Goal: Task Accomplishment & Management: Manage account settings

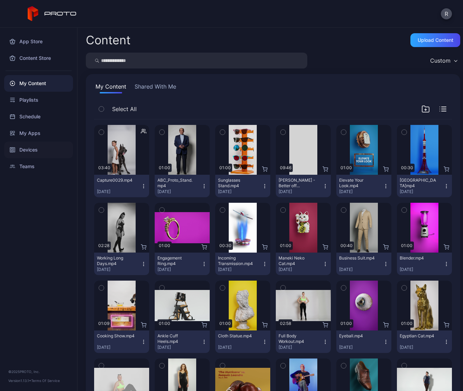
click at [30, 150] on div "Devices" at bounding box center [38, 150] width 69 height 17
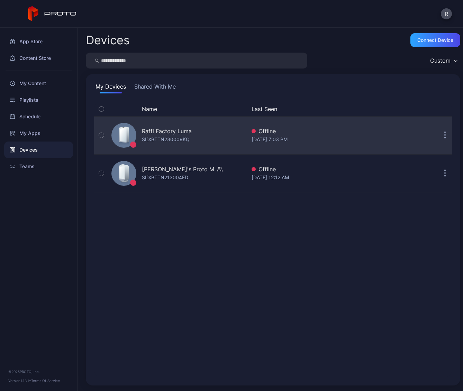
click at [157, 131] on div "Raffi Factory Luma" at bounding box center [167, 131] width 50 height 8
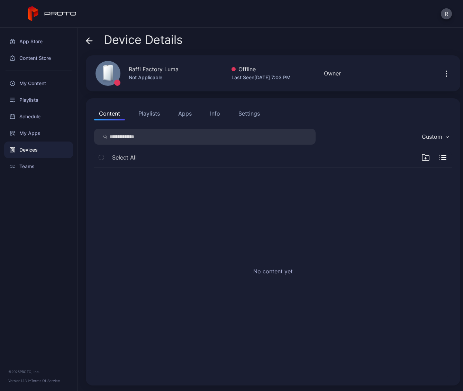
click at [244, 117] on div "Settings" at bounding box center [248, 113] width 21 height 8
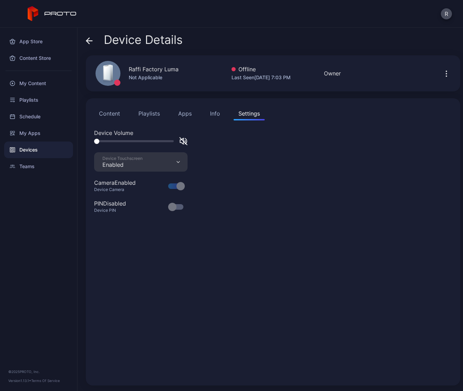
click at [217, 116] on div "Info" at bounding box center [215, 113] width 10 height 8
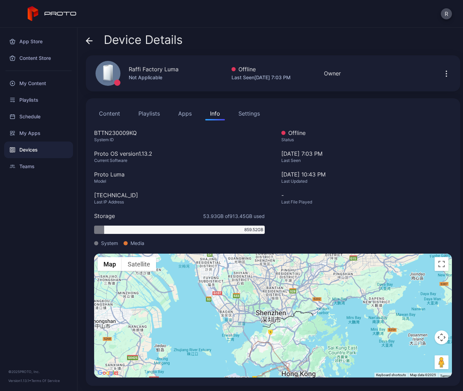
click at [183, 115] on button "Apps" at bounding box center [184, 114] width 23 height 14
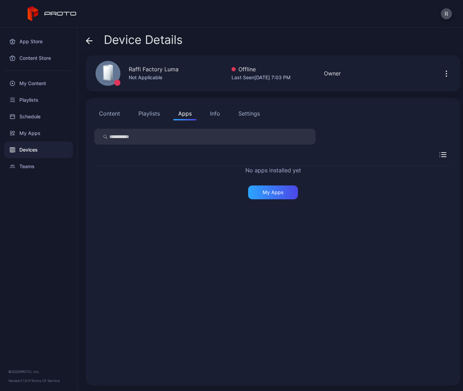
click at [152, 116] on button "Playlists" at bounding box center [149, 114] width 31 height 14
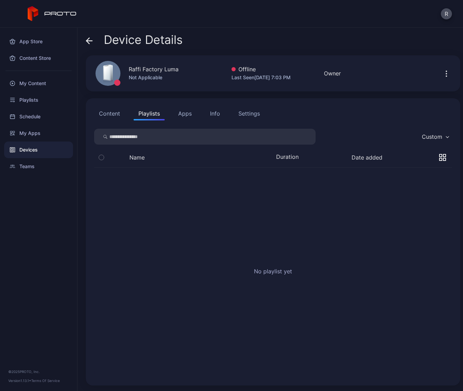
click at [119, 116] on button "Content" at bounding box center [109, 114] width 31 height 14
click at [35, 156] on div "Devices" at bounding box center [38, 150] width 69 height 17
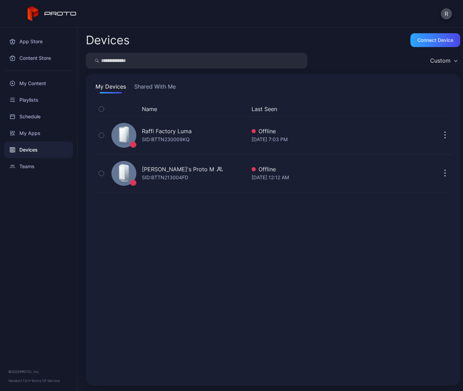
click at [160, 98] on div "Name Last Seen Raffi Factory [PERSON_NAME]: BTTN230009KQ Offline [DATE] 7:03 PM…" at bounding box center [273, 239] width 369 height 286
click at [160, 88] on button "Shared With Me" at bounding box center [155, 87] width 44 height 11
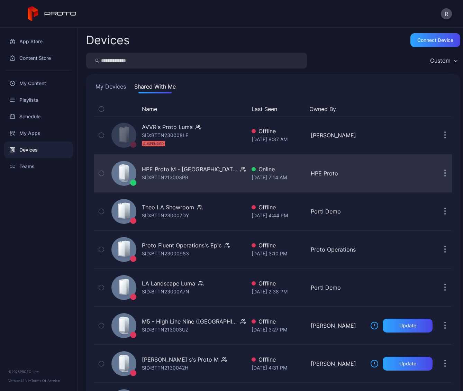
click at [160, 168] on div "HPE Proto M - [GEOGRAPHIC_DATA]" at bounding box center [190, 169] width 96 height 8
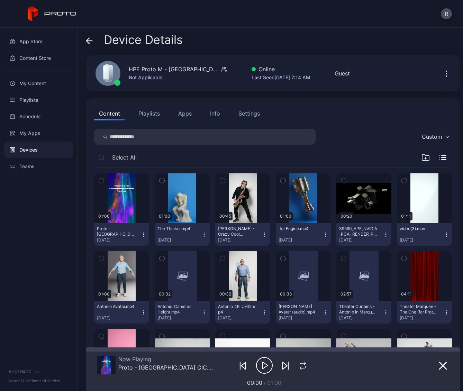
click at [246, 115] on div "Settings" at bounding box center [248, 113] width 21 height 8
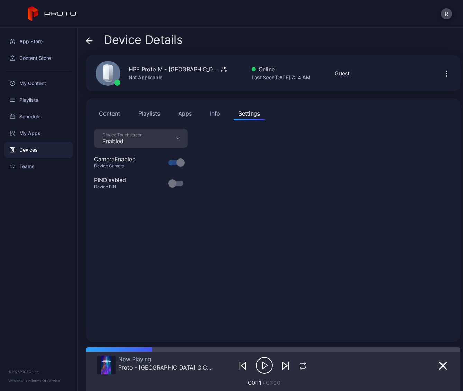
click at [216, 116] on div "Info" at bounding box center [215, 113] width 10 height 8
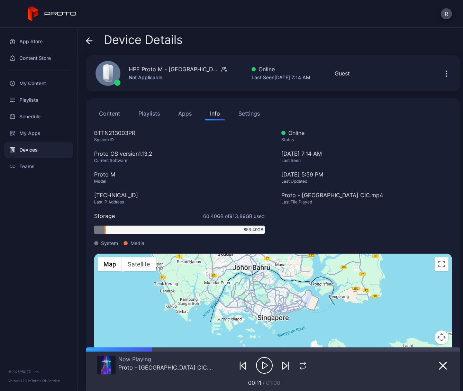
click at [194, 115] on button "Apps" at bounding box center [184, 114] width 23 height 14
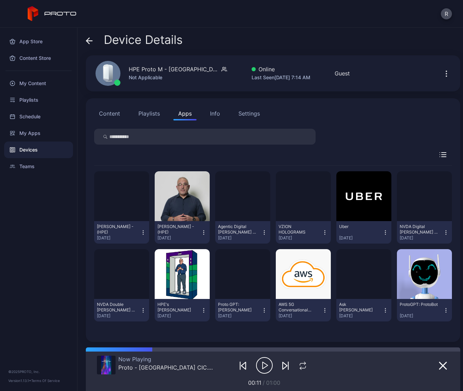
click at [442, 73] on icon "button" at bounding box center [446, 74] width 8 height 8
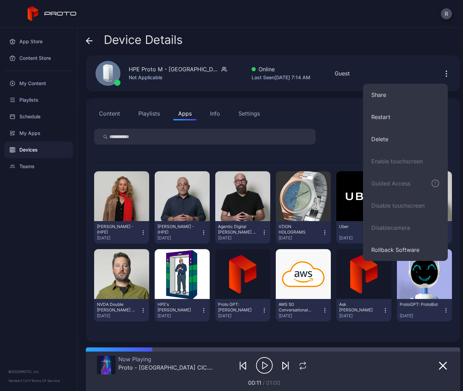
click at [415, 69] on div at bounding box center [405, 73] width 62 height 14
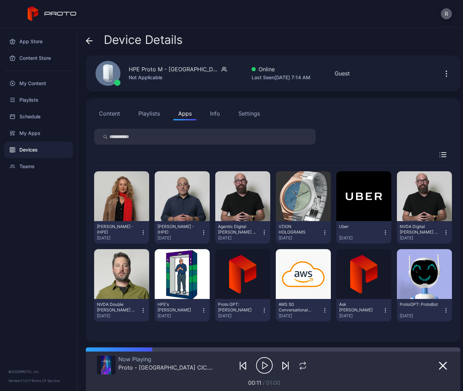
click at [447, 18] on button "R" at bounding box center [446, 13] width 11 height 11
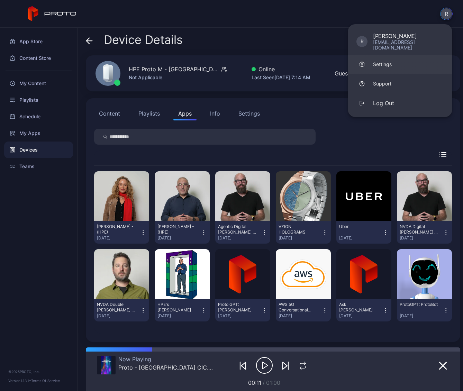
click at [409, 59] on link "Settings" at bounding box center [400, 64] width 104 height 19
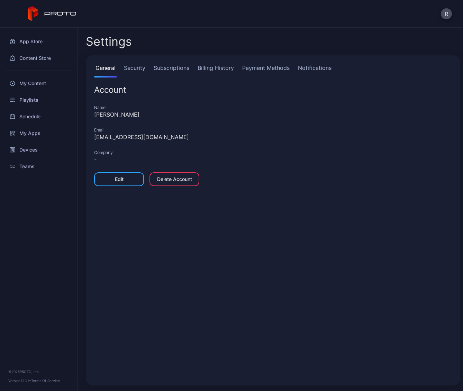
click at [179, 69] on link "Subscriptions" at bounding box center [171, 71] width 38 height 14
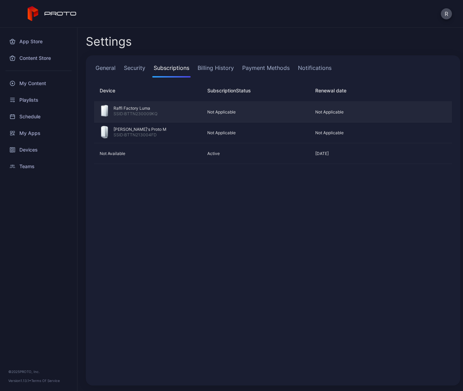
click at [131, 113] on div "SSID: BTTN230009KQ" at bounding box center [135, 114] width 44 height 7
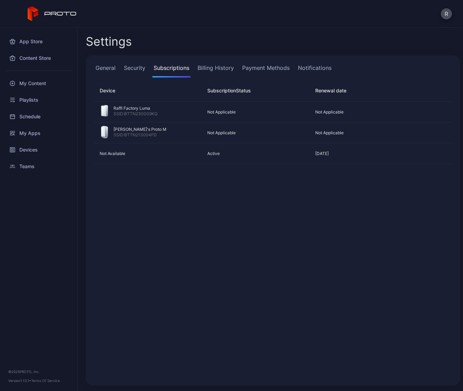
click at [227, 70] on link "Billing History" at bounding box center [215, 71] width 39 height 14
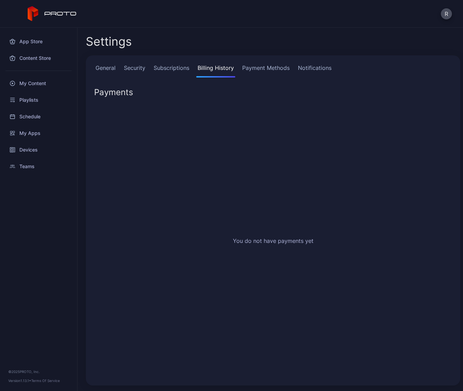
click at [261, 68] on link "Payment Methods" at bounding box center [266, 71] width 50 height 14
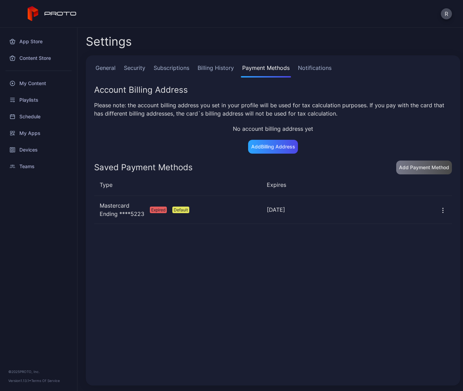
click at [310, 68] on link "Notifications" at bounding box center [315, 71] width 36 height 14
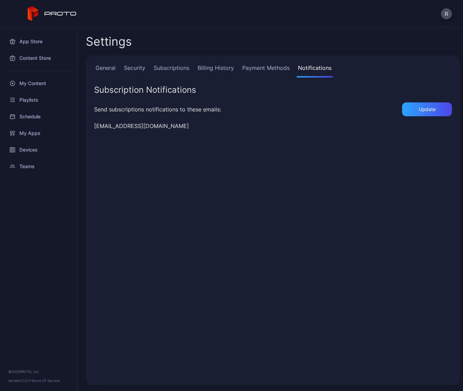
click at [141, 69] on link "Security" at bounding box center [134, 71] width 24 height 14
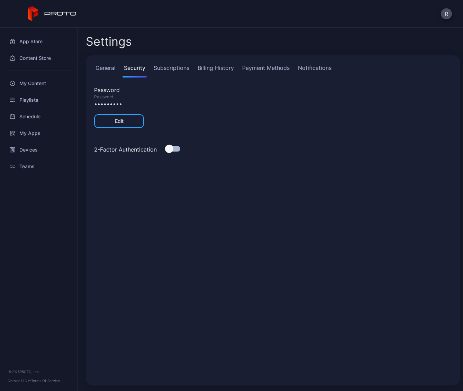
click at [110, 68] on link "General" at bounding box center [105, 71] width 23 height 14
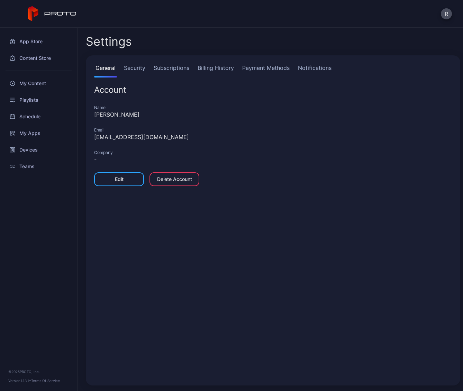
click at [228, 69] on link "Billing History" at bounding box center [215, 71] width 39 height 14
